Goal: Book appointment/travel/reservation

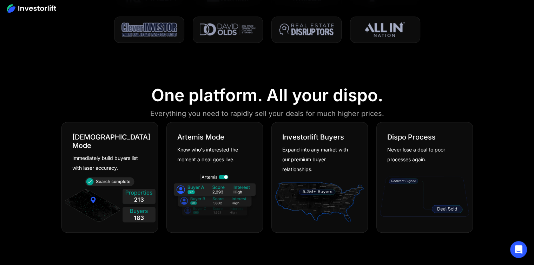
scroll to position [345, 0]
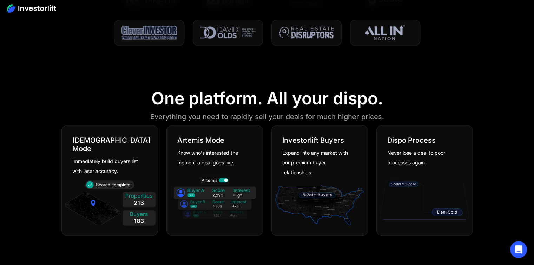
click at [44, 5] on img at bounding box center [31, 8] width 49 height 8
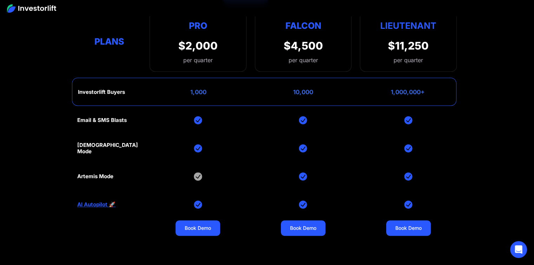
scroll to position [3156, 0]
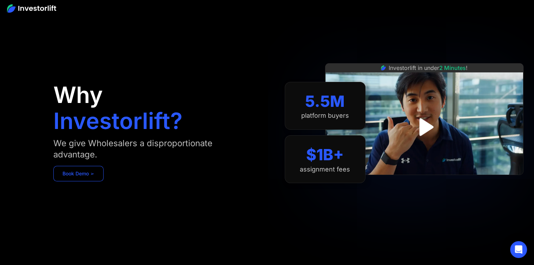
click at [98, 174] on link "Book Demo ➢" at bounding box center [78, 173] width 50 height 15
